Goal: Task Accomplishment & Management: Manage account settings

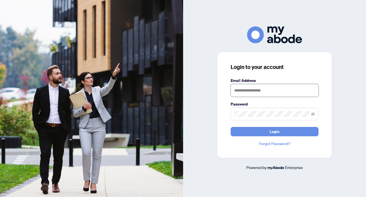
click at [254, 90] on input "text" at bounding box center [275, 90] width 88 height 13
type input "**********"
click at [231, 127] on button "Login" at bounding box center [275, 131] width 88 height 9
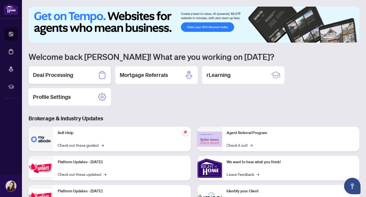
click at [60, 74] on h2 "Deal Processing" at bounding box center [53, 75] width 40 height 8
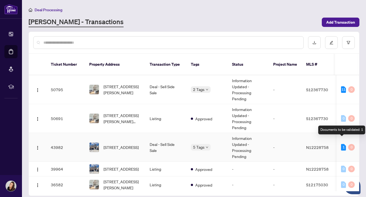
click at [342, 144] on div "1" at bounding box center [343, 147] width 5 height 7
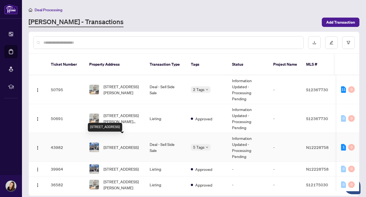
click at [133, 144] on span "[STREET_ADDRESS]" at bounding box center [120, 147] width 35 height 6
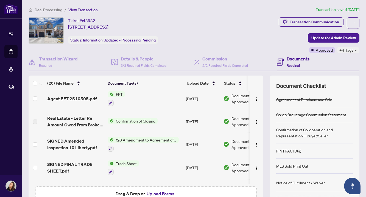
scroll to position [9, 0]
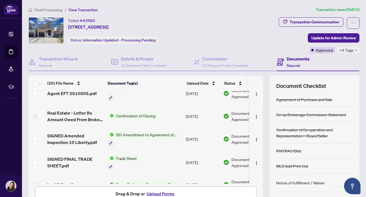
click at [128, 116] on span "Confirmation of Closing" at bounding box center [136, 116] width 44 height 6
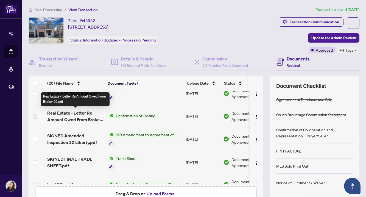
click at [80, 119] on span "Real Estate - Letter Re Amount Owed From Broker 20.pdf" at bounding box center [75, 116] width 56 height 13
click at [90, 117] on span "Real Estate - Letter Re Amount Owed From Broker 20.pdf" at bounding box center [75, 116] width 56 height 13
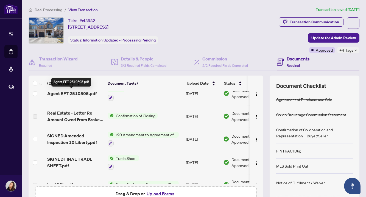
click at [78, 93] on span "Agent EFT 2510505.pdf" at bounding box center [71, 93] width 49 height 7
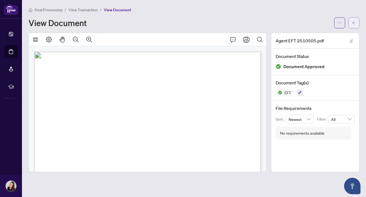
click at [354, 22] on icon "arrow-left" at bounding box center [354, 23] width 4 height 4
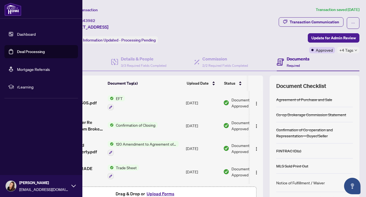
click at [24, 52] on link "Deal Processing" at bounding box center [31, 51] width 28 height 5
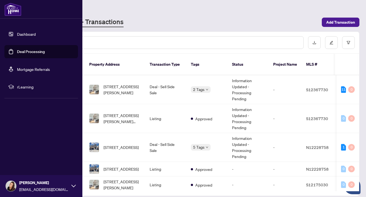
click at [73, 185] on icon at bounding box center [73, 186] width 4 height 4
click at [22, 152] on span "Logout" at bounding box center [22, 153] width 12 height 9
